Goal: Task Accomplishment & Management: Manage account settings

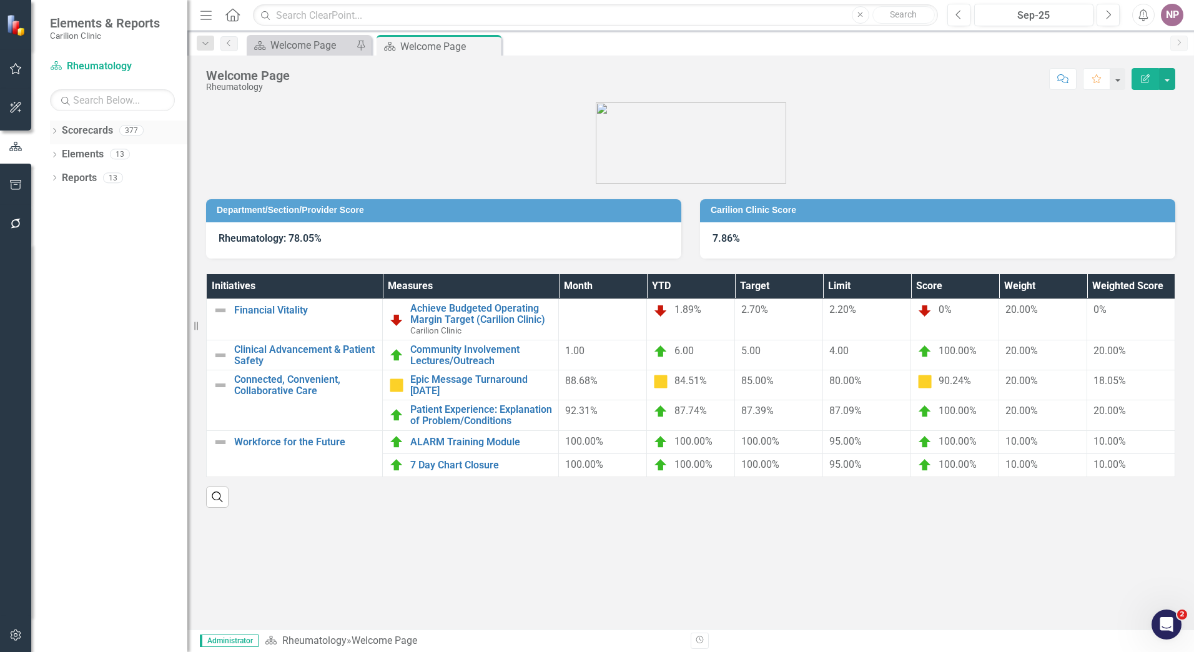
click at [57, 134] on icon "Dropdown" at bounding box center [54, 132] width 9 height 7
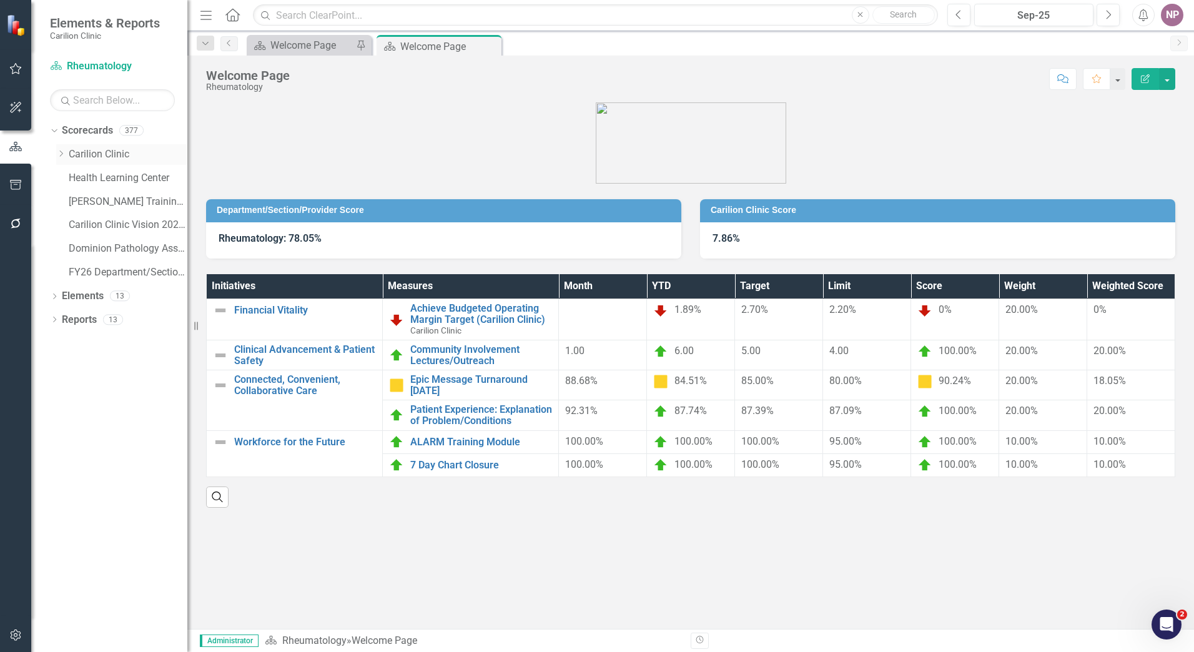
click at [58, 154] on icon "Dropdown" at bounding box center [60, 153] width 9 height 7
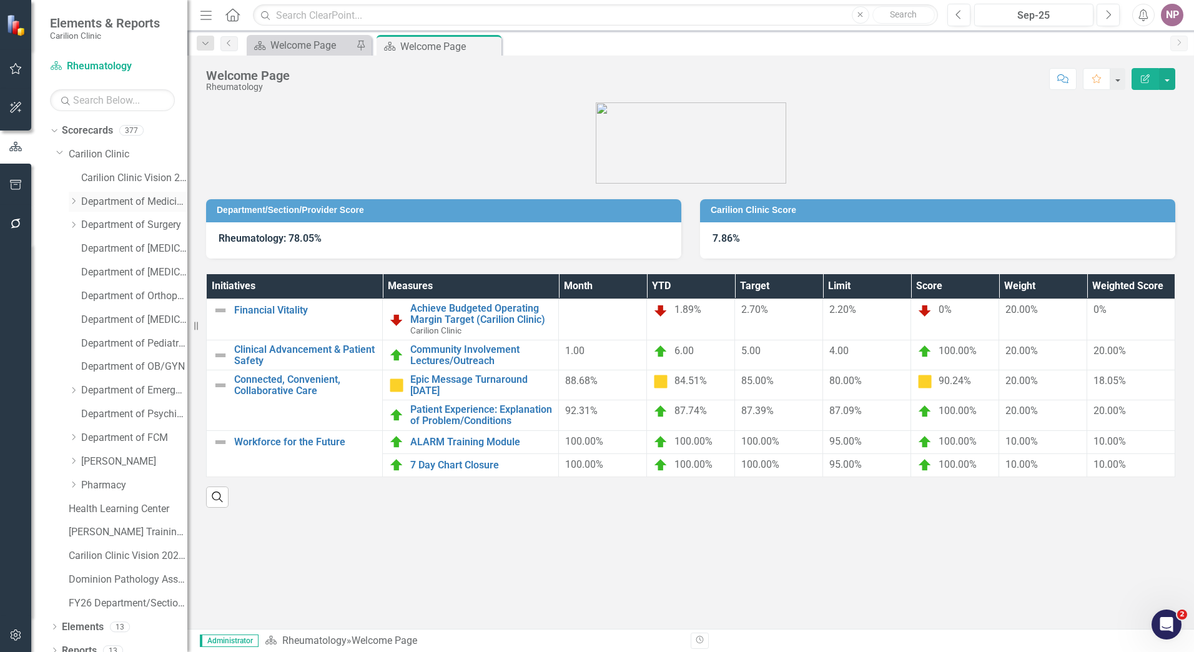
click at [73, 204] on icon "Dropdown" at bounding box center [73, 200] width 9 height 7
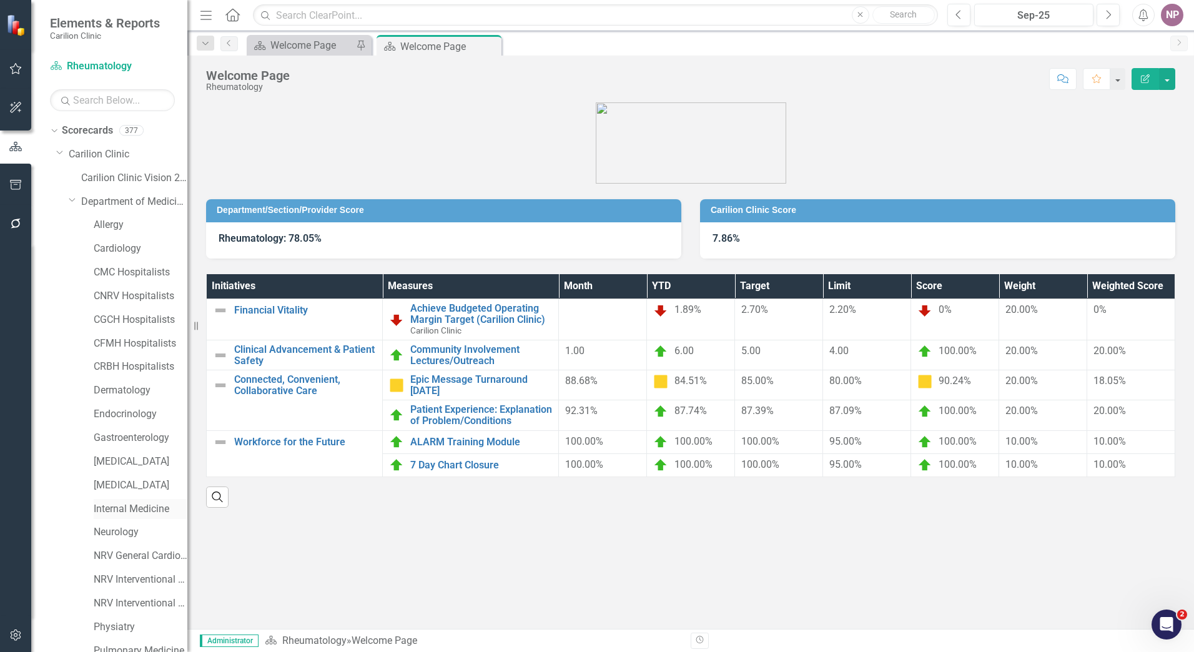
click at [139, 505] on link "Internal Medicine" at bounding box center [141, 509] width 94 height 14
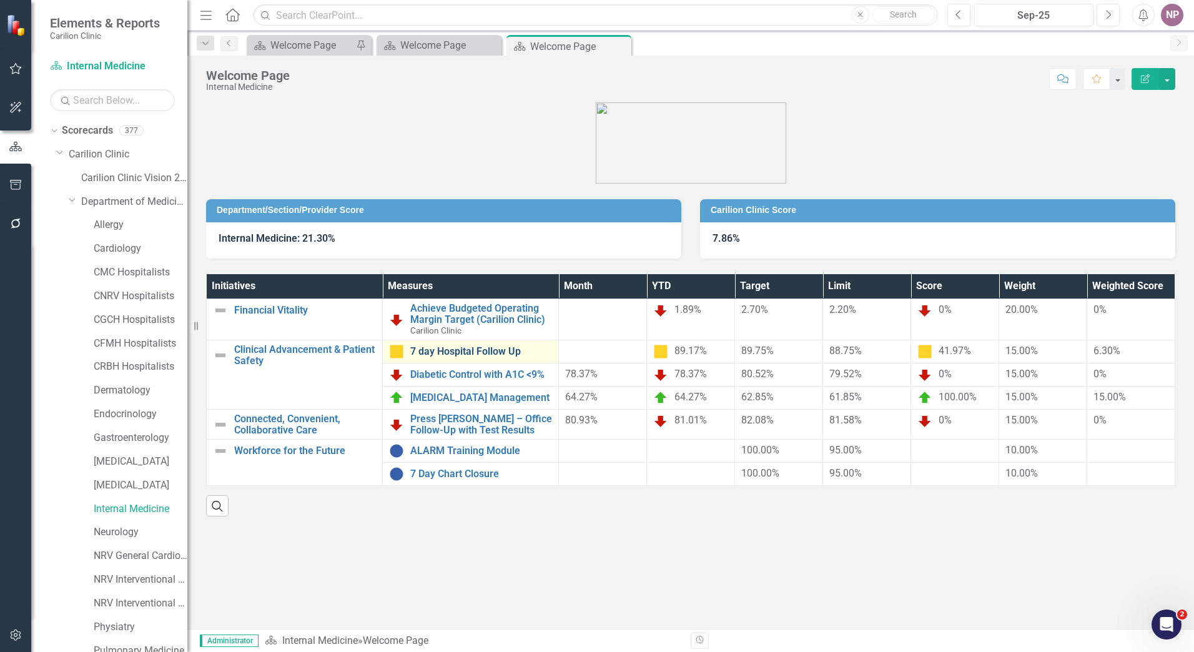
click at [503, 348] on link "7 day Hospital Follow Up" at bounding box center [481, 351] width 142 height 11
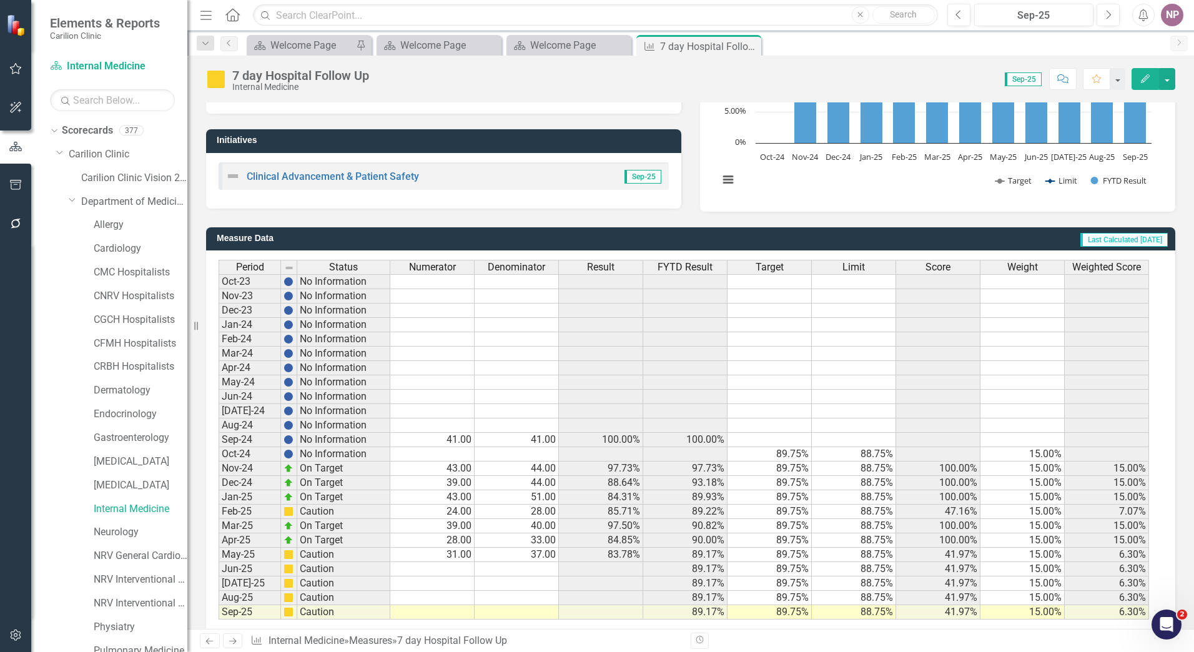
scroll to position [220, 0]
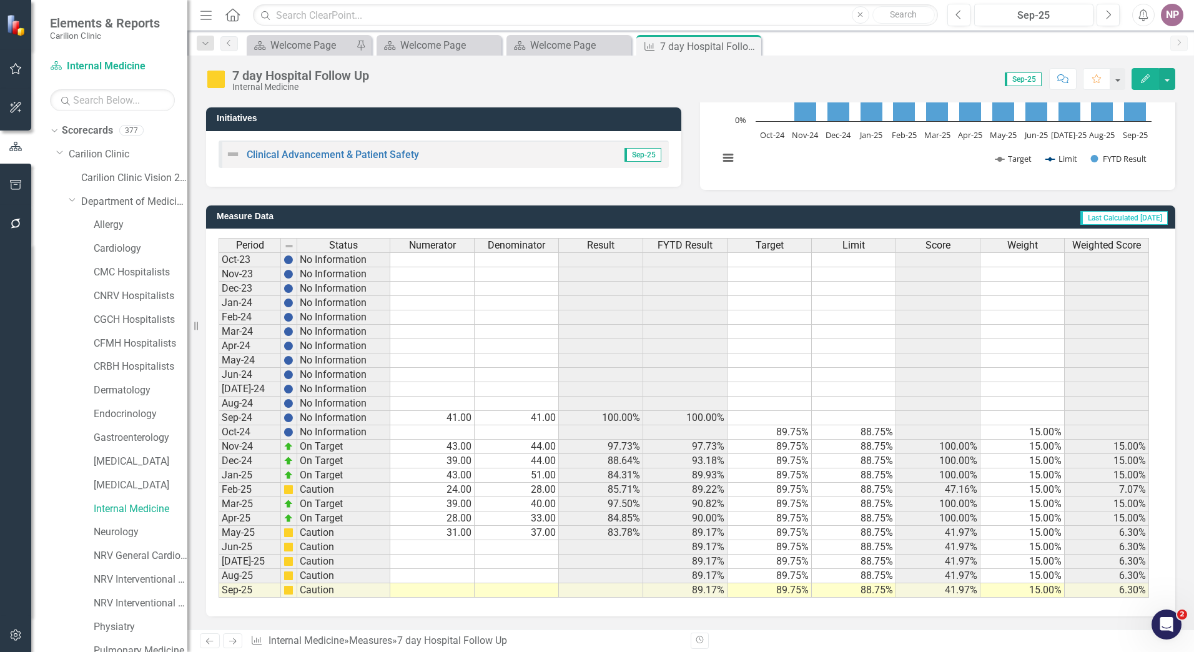
click at [1153, 79] on button "Edit" at bounding box center [1145, 79] width 27 height 22
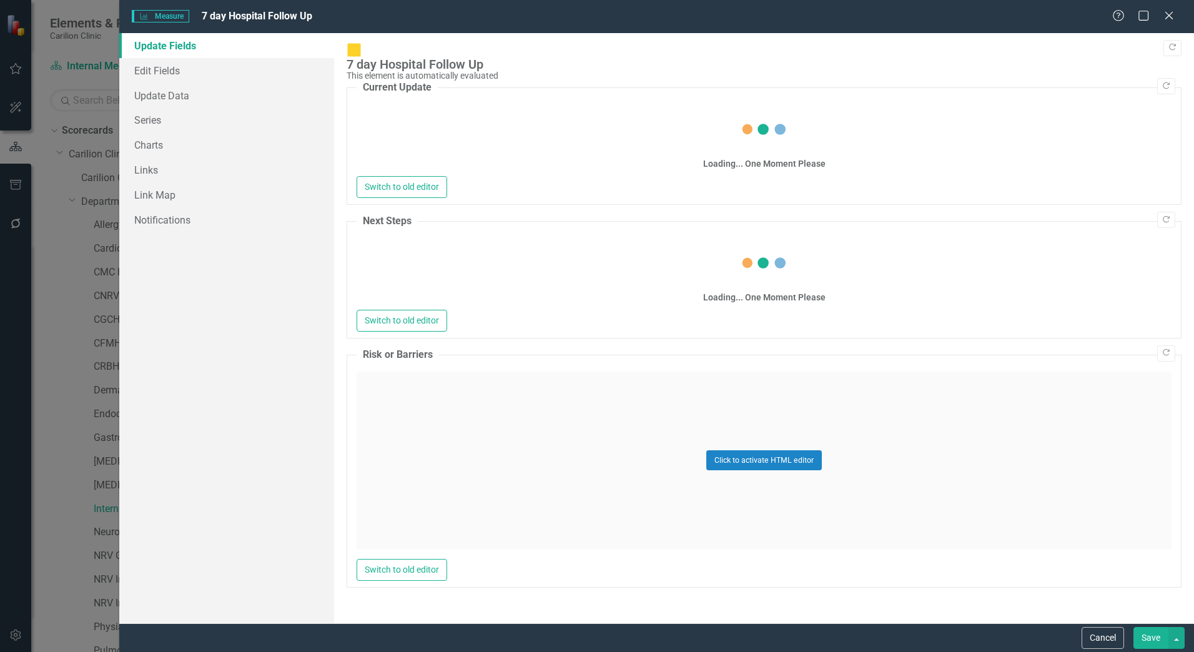
click at [1177, 15] on div "Help Maximize Close" at bounding box center [1146, 16] width 69 height 14
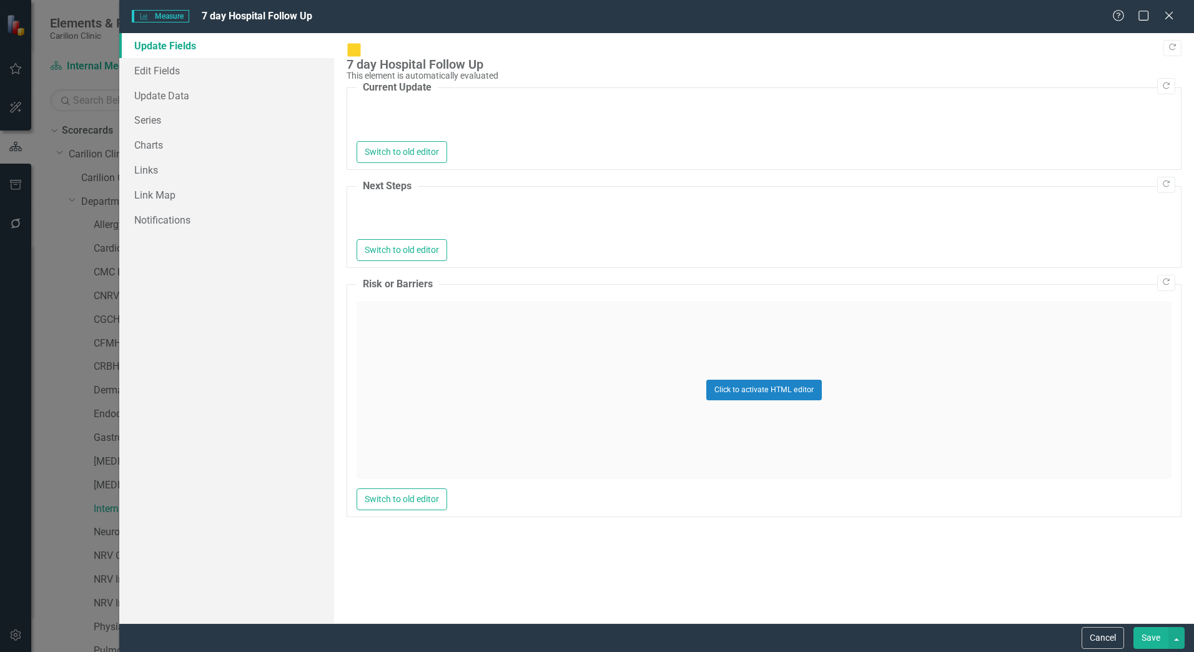
click at [1175, 15] on div "Help Maximize Close" at bounding box center [1146, 16] width 69 height 14
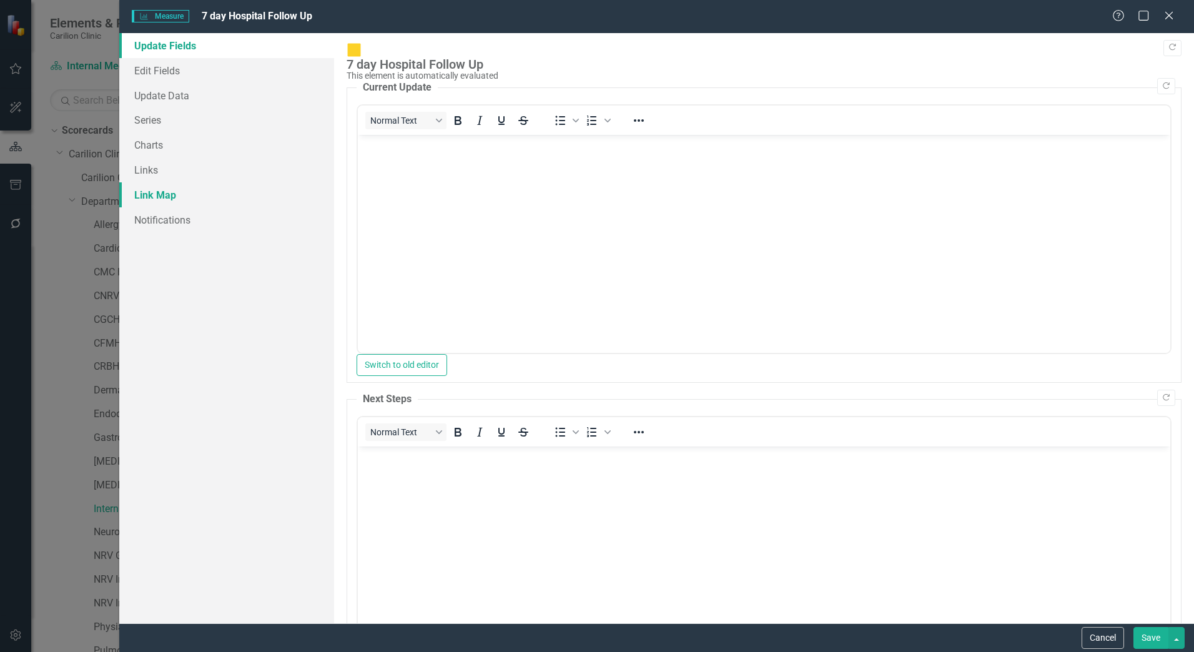
scroll to position [0, 0]
click at [1167, 11] on icon "Close" at bounding box center [1169, 15] width 16 height 12
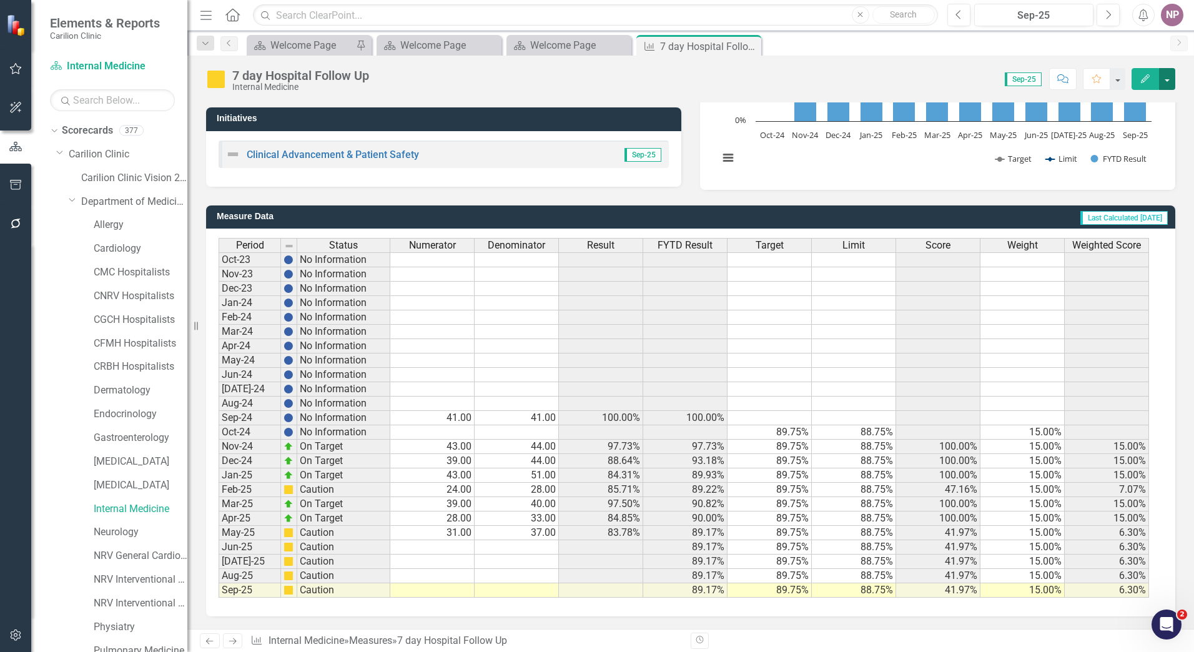
click at [1163, 79] on button "button" at bounding box center [1167, 79] width 16 height 22
